Goal: Task Accomplishment & Management: Manage account settings

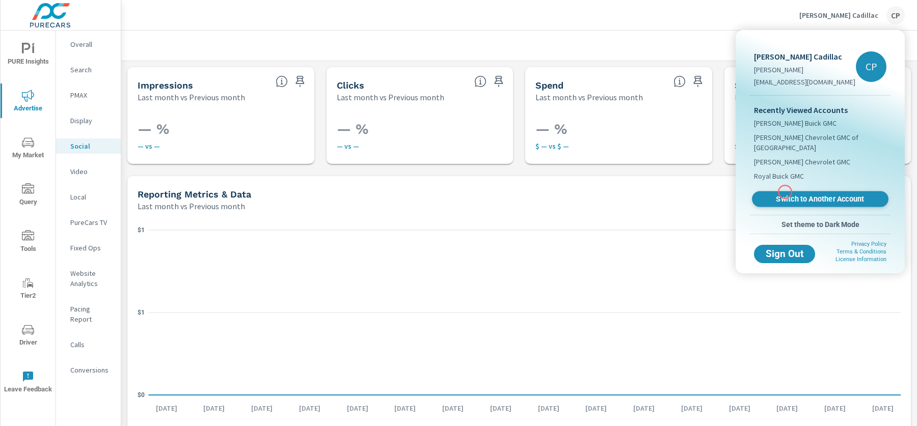
click at [785, 195] on span "Switch to Another Account" at bounding box center [820, 200] width 125 height 10
